Goal: Task Accomplishment & Management: Complete application form

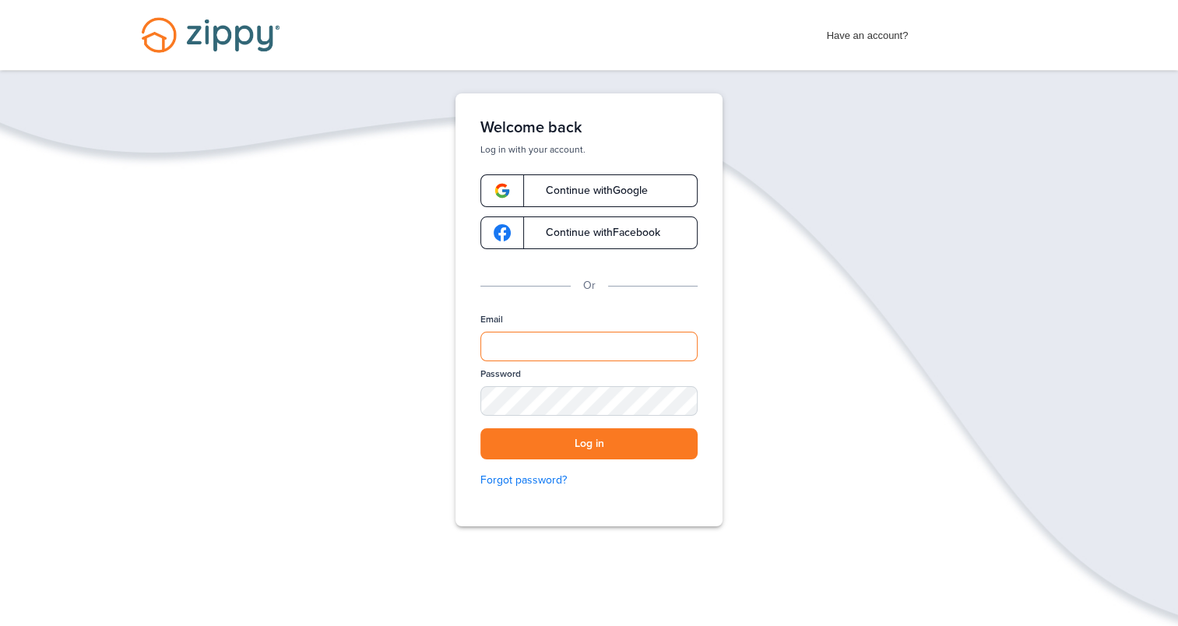
type input "**********"
click at [606, 444] on button "Log in" at bounding box center [588, 444] width 217 height 32
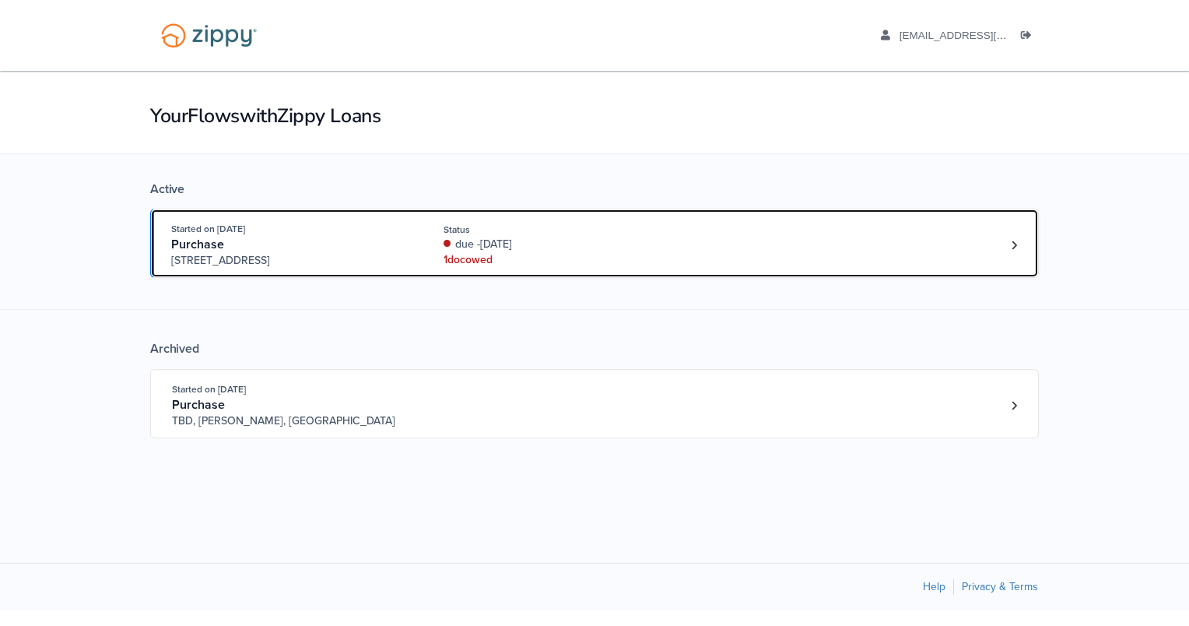
click at [476, 255] on div "1 doc owed" at bounding box center [548, 260] width 208 height 16
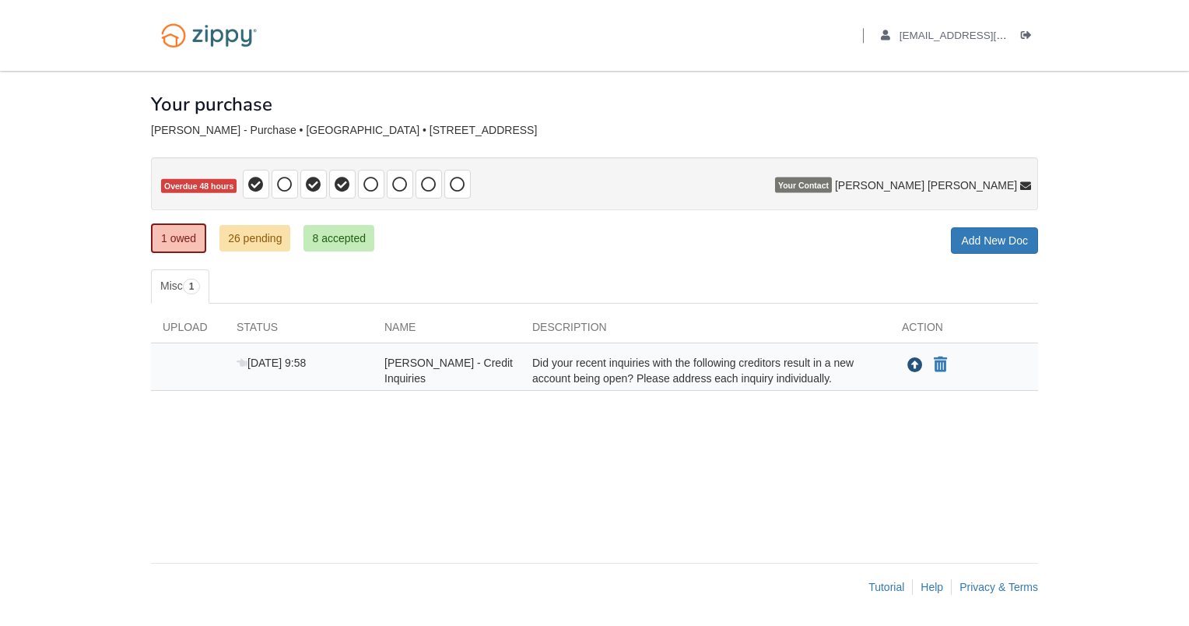
click at [916, 361] on icon "Upload Lawrence Braley - Credit Inquiries" at bounding box center [915, 366] width 16 height 16
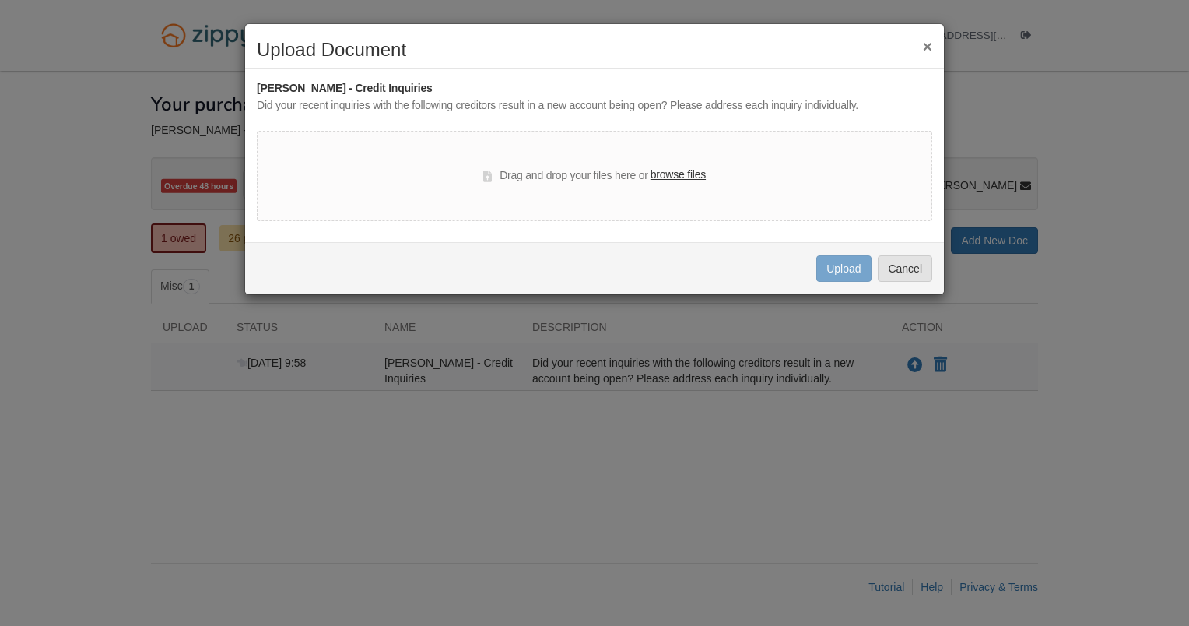
click at [683, 170] on label "browse files" at bounding box center [678, 175] width 55 height 17
click at [0, 0] on input "browse files" at bounding box center [0, 0] width 0 height 0
click at [679, 171] on label "browse files" at bounding box center [678, 175] width 55 height 17
click at [0, 0] on input "browse files" at bounding box center [0, 0] width 0 height 0
click at [923, 44] on button "×" at bounding box center [927, 46] width 9 height 16
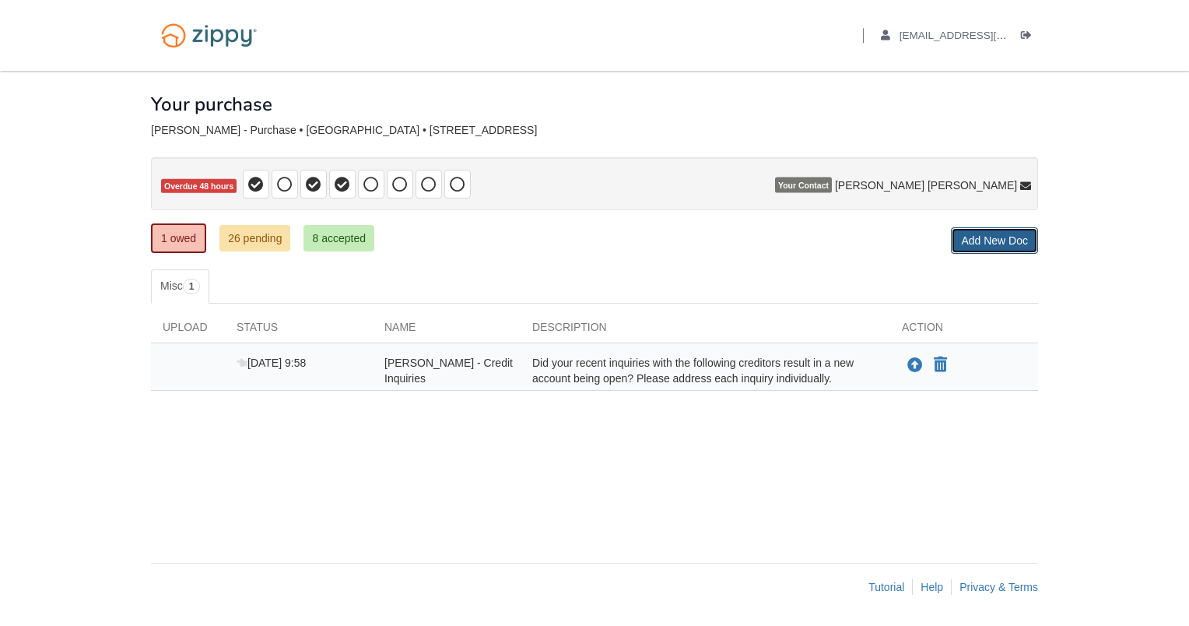
click at [1002, 237] on link "Add New Doc" at bounding box center [994, 240] width 87 height 26
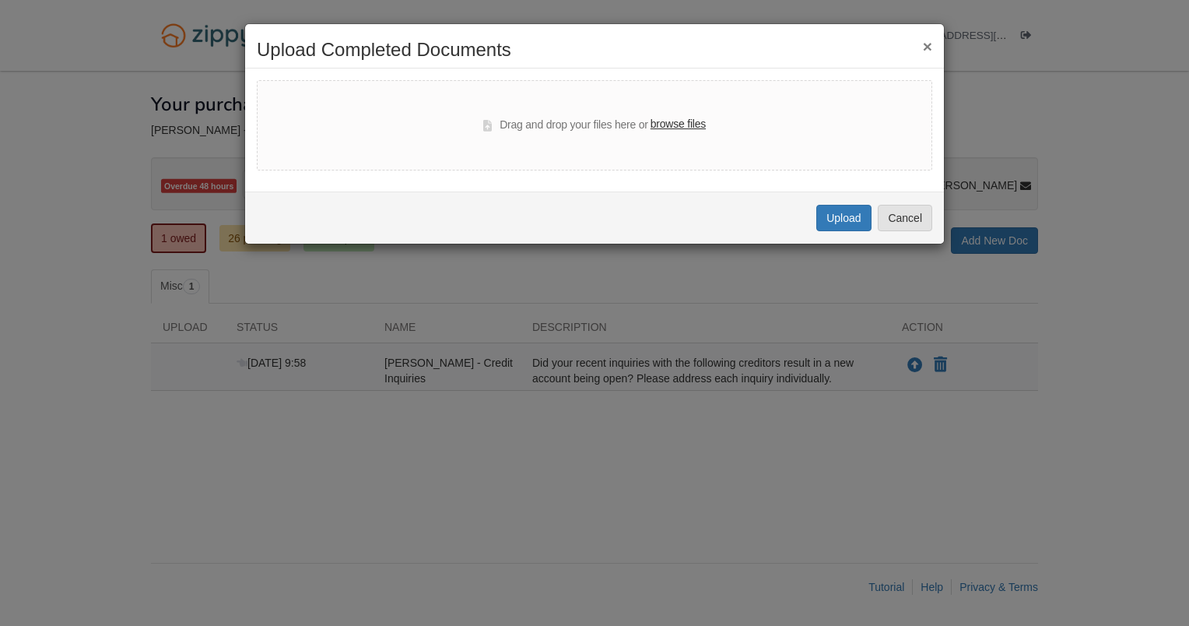
click at [1002, 237] on div "× Upload Completed Documents Drag and drop your files here or browse files Uplo…" at bounding box center [594, 313] width 1189 height 626
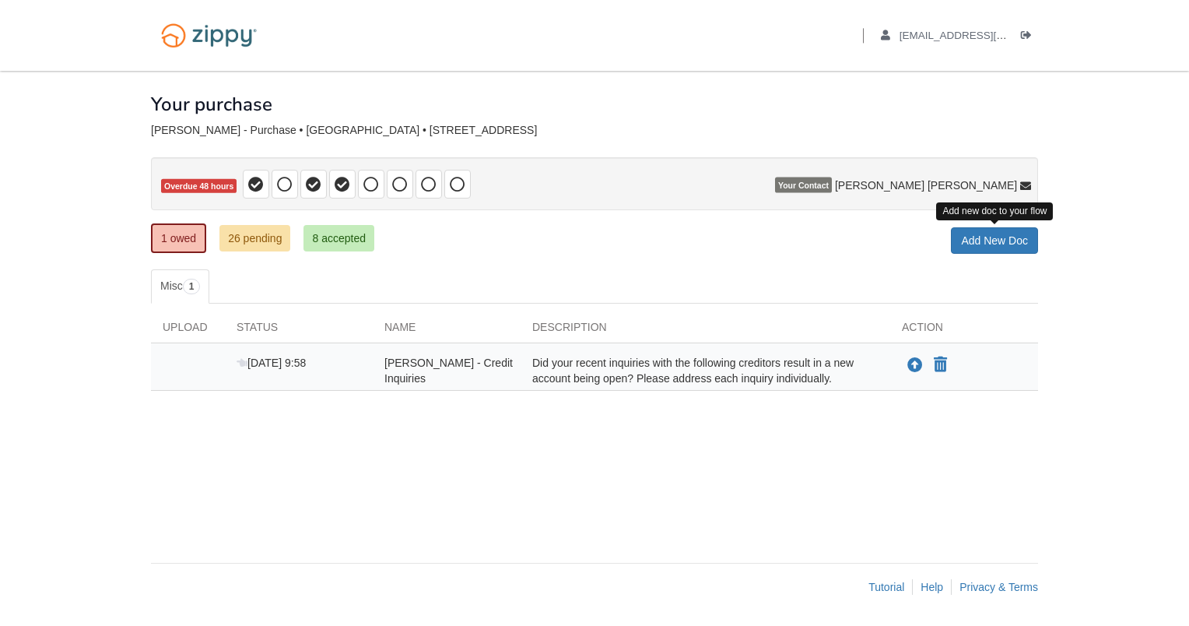
click at [1114, 253] on body "Back to My Flows lbraley7@att.net Logout" at bounding box center [594, 313] width 1189 height 626
click at [1030, 184] on icon at bounding box center [1025, 186] width 11 height 11
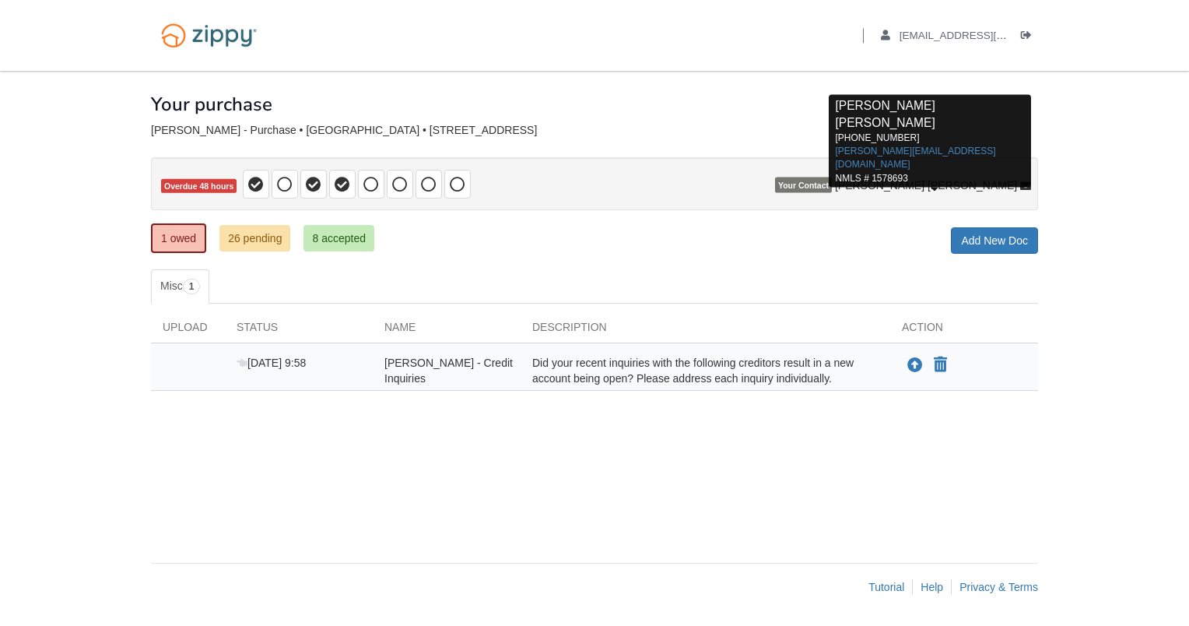
click at [1134, 209] on body "Back to My Flows lbraley7@att.net Logout" at bounding box center [594, 313] width 1189 height 626
click at [1126, 212] on body "Back to My Flows lbraley7@att.net Logout" at bounding box center [594, 313] width 1189 height 626
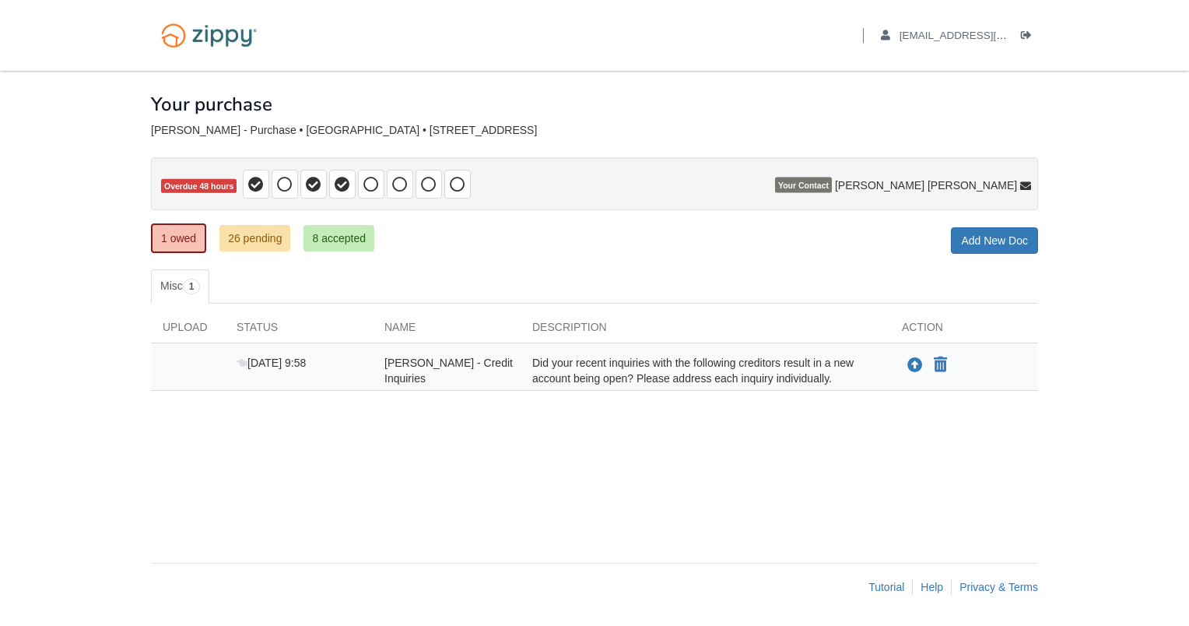
click at [414, 368] on div "[PERSON_NAME] - Credit Inquiries" at bounding box center [447, 370] width 148 height 31
click at [290, 362] on span "[DATE] 9:58" at bounding box center [271, 362] width 69 height 12
click at [183, 330] on div "Upload" at bounding box center [188, 330] width 74 height 23
click at [54, 370] on body "Back to My Flows lbraley7@att.net Logout" at bounding box center [594, 313] width 1189 height 626
click at [180, 283] on link "Misc 1" at bounding box center [180, 286] width 58 height 34
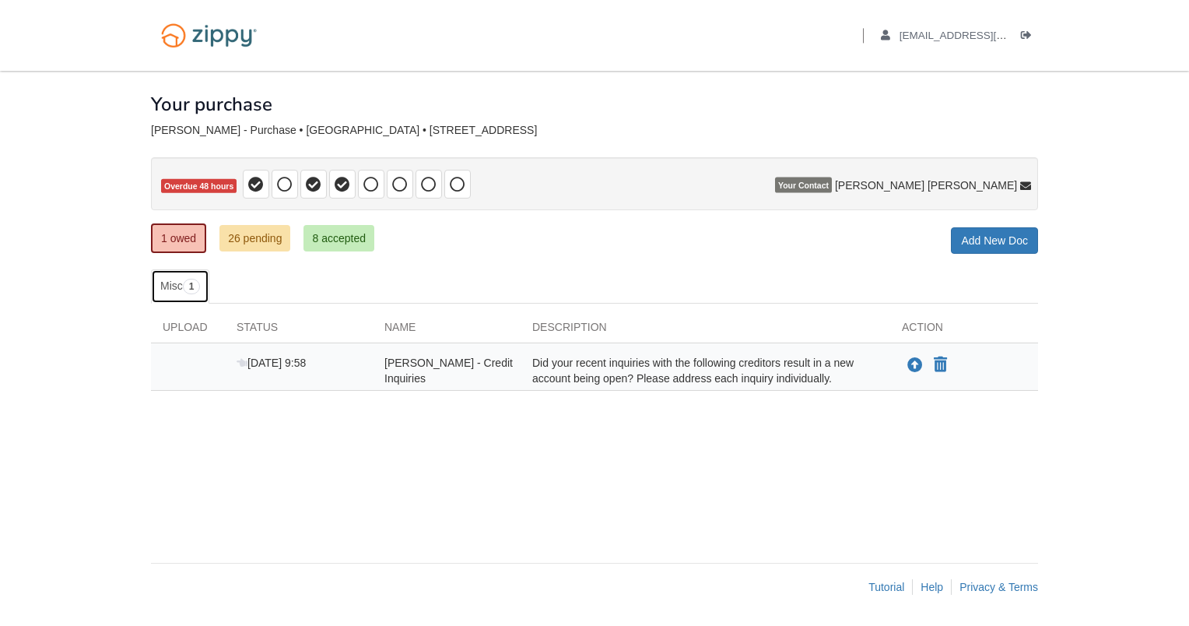
click at [181, 276] on link "Misc 1" at bounding box center [180, 286] width 58 height 34
click at [187, 281] on span "1" at bounding box center [192, 287] width 18 height 16
click at [118, 519] on body "Back to My Flows lbraley7@att.net Logout" at bounding box center [594, 313] width 1189 height 626
click at [171, 240] on link "1 owed" at bounding box center [178, 238] width 55 height 30
click at [177, 239] on link "1 owed" at bounding box center [178, 238] width 55 height 30
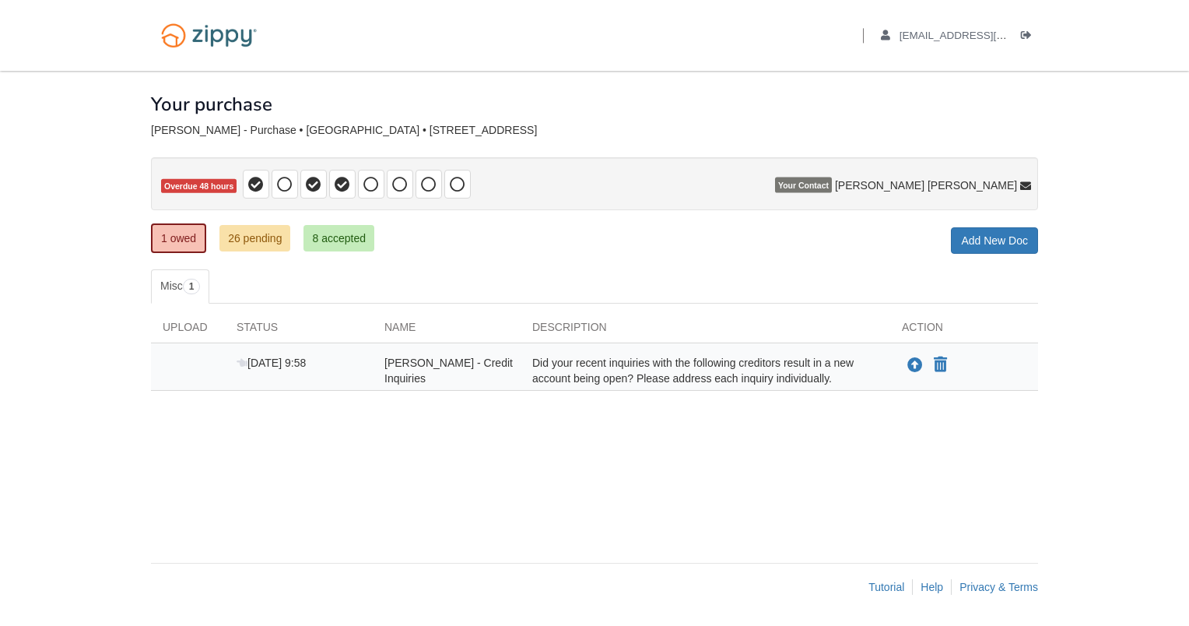
click at [463, 374] on div "[PERSON_NAME] - Credit Inquiries" at bounding box center [447, 370] width 148 height 31
